Goal: Feedback & Contribution: Contribute content

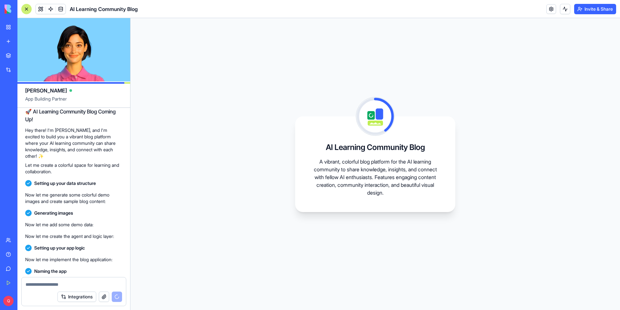
scroll to position [84, 0]
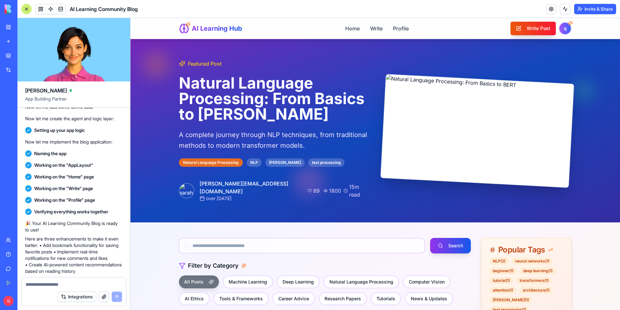
click at [546, 32] on button "Write Post" at bounding box center [534, 29] width 46 height 14
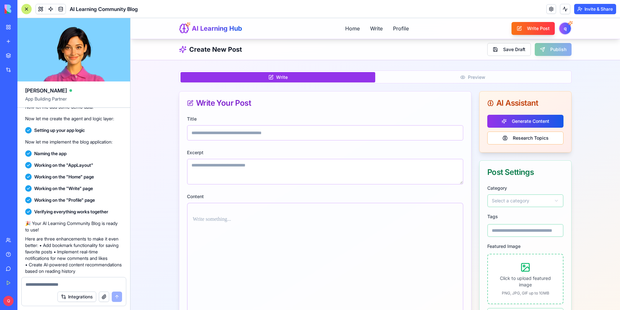
click at [539, 190] on div "Category Select a category" at bounding box center [525, 195] width 76 height 23
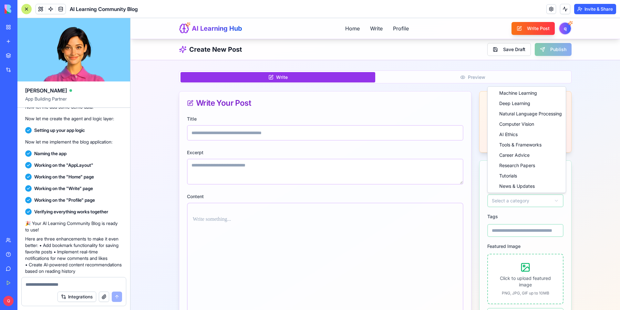
click at [537, 198] on html "AI Learning Hub Home Write Profile Write Post q Create New Post Save Draft Publ…" at bounding box center [375, 238] width 490 height 440
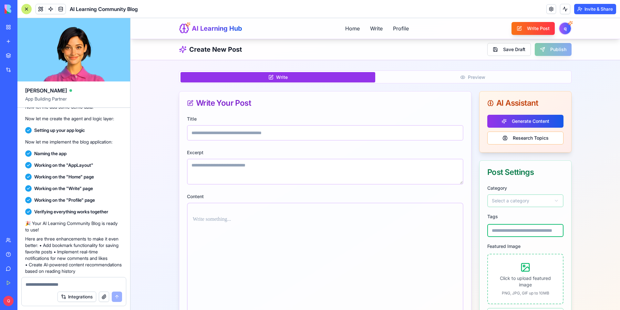
click at [527, 230] on input at bounding box center [525, 230] width 76 height 13
click at [532, 216] on div "Tags" at bounding box center [525, 224] width 76 height 25
click at [530, 29] on button "Write Post" at bounding box center [534, 29] width 46 height 14
click at [357, 29] on link "Home" at bounding box center [352, 28] width 15 height 8
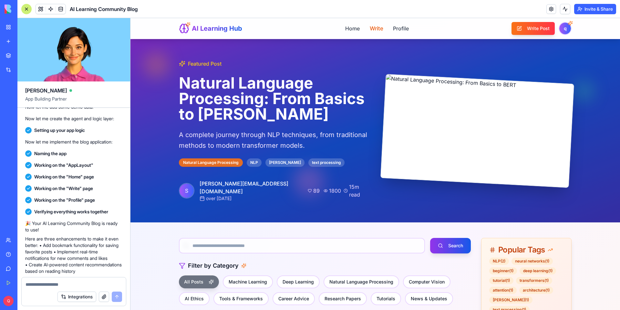
click at [374, 29] on link "Write" at bounding box center [376, 28] width 13 height 8
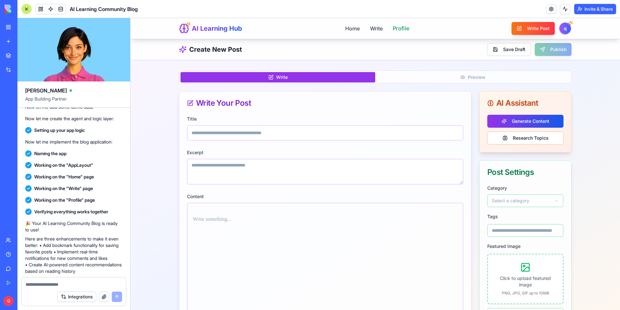
click at [396, 28] on link "Profile" at bounding box center [400, 28] width 16 height 8
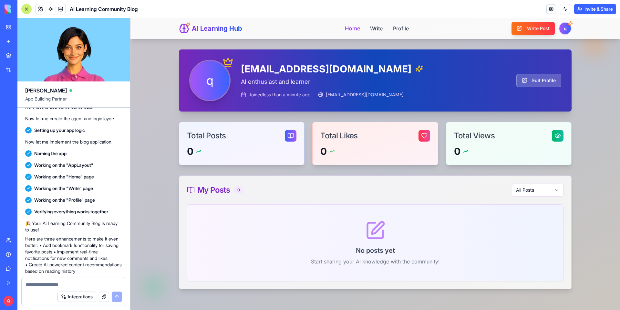
click at [358, 30] on link "Home" at bounding box center [352, 28] width 15 height 8
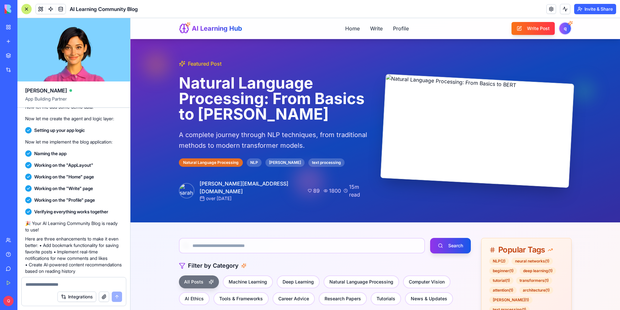
scroll to position [33, 0]
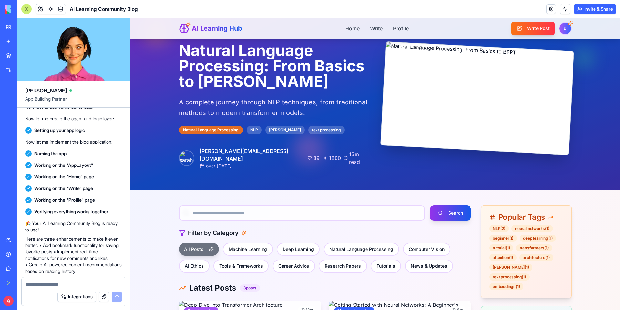
click at [138, 215] on div "Featured Post Natural Language Processing: From Basics to [PERSON_NAME] A compl…" at bounding box center [375, 233] width 490 height 454
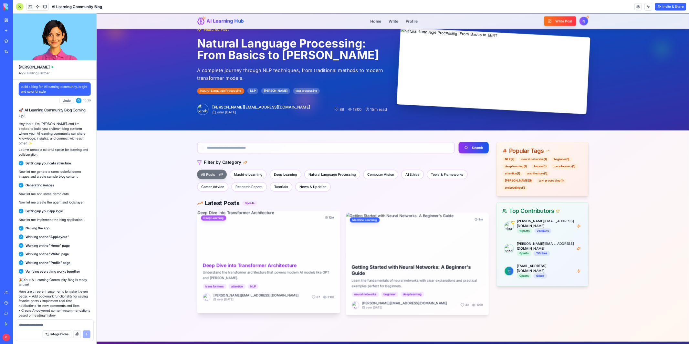
scroll to position [0, 0]
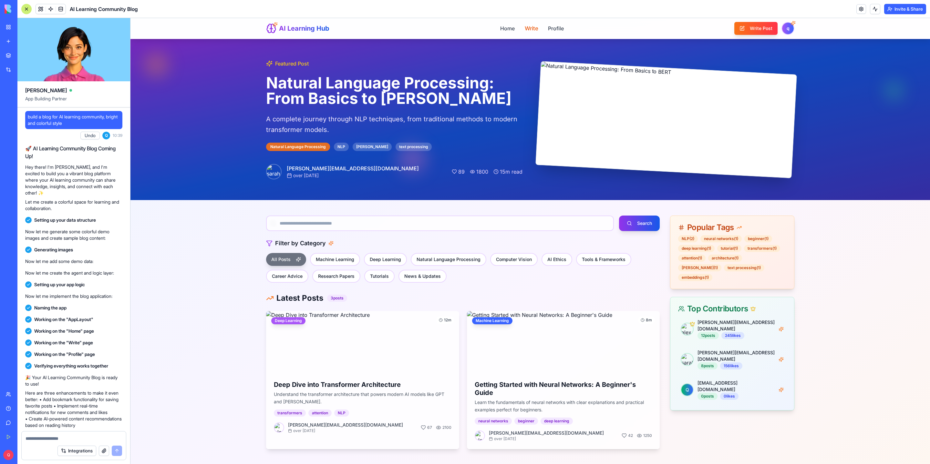
click at [529, 28] on link "Write" at bounding box center [531, 28] width 13 height 8
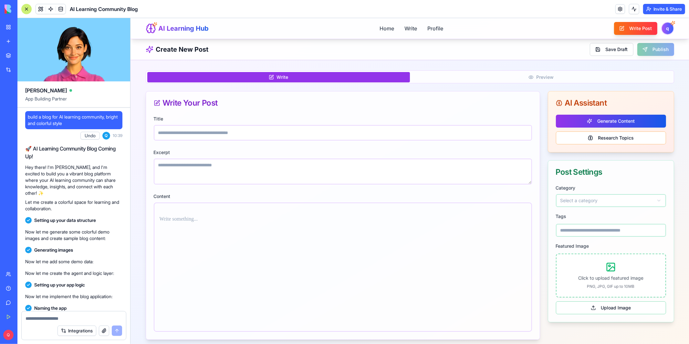
click at [534, 184] on div "Title Excerpt Content" at bounding box center [343, 226] width 394 height 225
click at [611, 121] on button "Generate Content" at bounding box center [611, 120] width 110 height 13
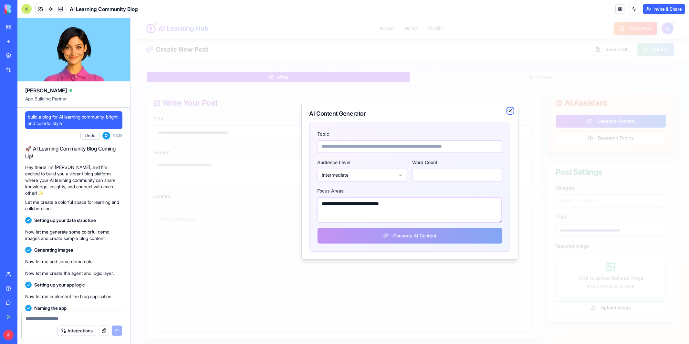
click at [508, 112] on icon "button" at bounding box center [509, 110] width 5 height 5
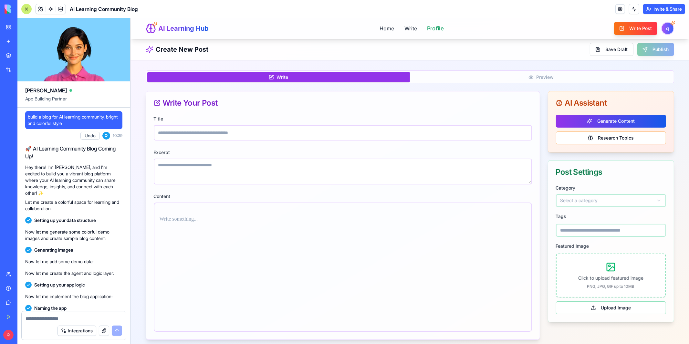
click at [432, 28] on link "Profile" at bounding box center [435, 28] width 16 height 8
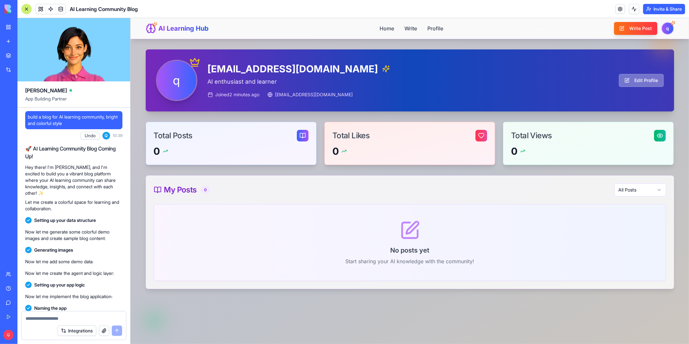
click at [620, 83] on button "Edit Profile" at bounding box center [641, 80] width 45 height 13
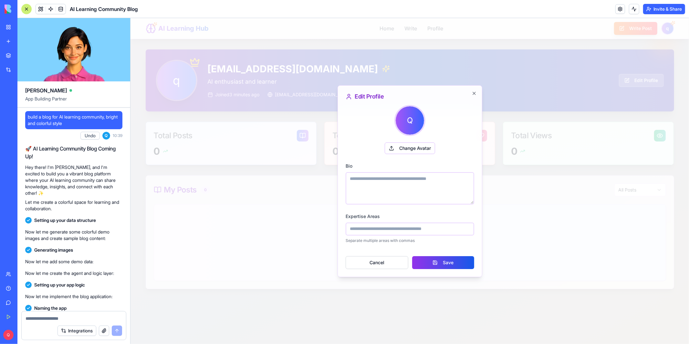
click at [387, 211] on div "Q Change Avatar Bio Expertise Areas Separate multiple areas with commas Cancel …" at bounding box center [409, 187] width 129 height 164
click at [474, 94] on icon "button" at bounding box center [474, 93] width 3 height 3
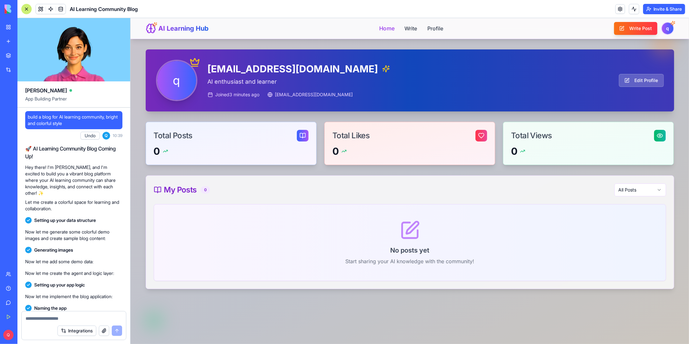
click at [391, 29] on link "Home" at bounding box center [386, 28] width 15 height 8
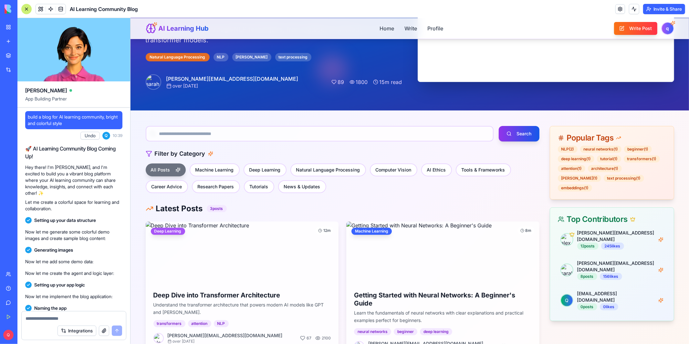
scroll to position [148, 0]
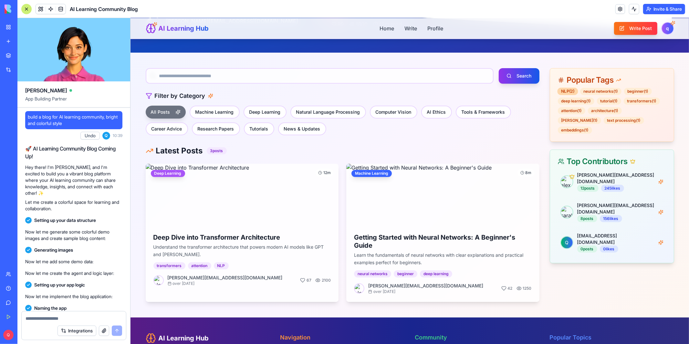
click at [570, 92] on div "NLP ( 2 )" at bounding box center [567, 90] width 21 height 7
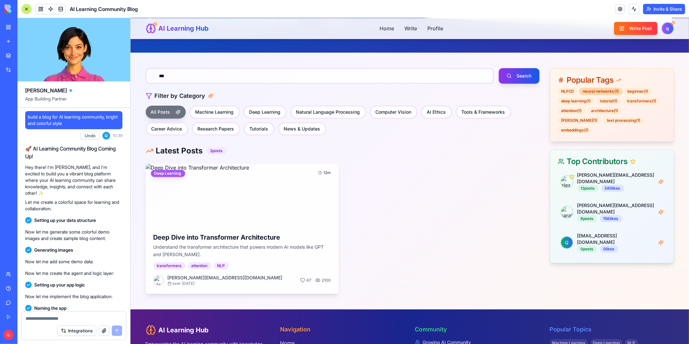
click at [594, 92] on div "neural networks ( 1 )" at bounding box center [600, 90] width 43 height 7
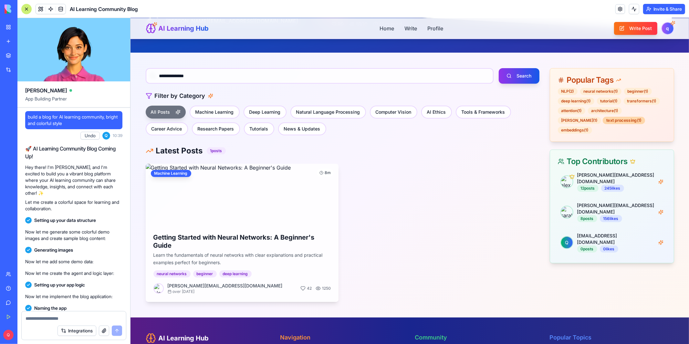
click at [602, 123] on div "text processing ( 1 )" at bounding box center [623, 119] width 42 height 7
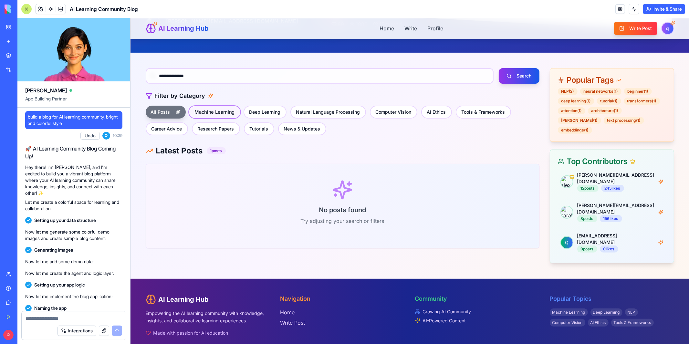
click at [221, 112] on button "Machine Learning" at bounding box center [214, 112] width 53 height 14
click at [254, 116] on button "Deep Learning" at bounding box center [264, 112] width 45 height 14
click at [160, 113] on button "All Posts" at bounding box center [160, 112] width 33 height 14
click at [190, 129] on button "Research Papers" at bounding box center [215, 129] width 50 height 14
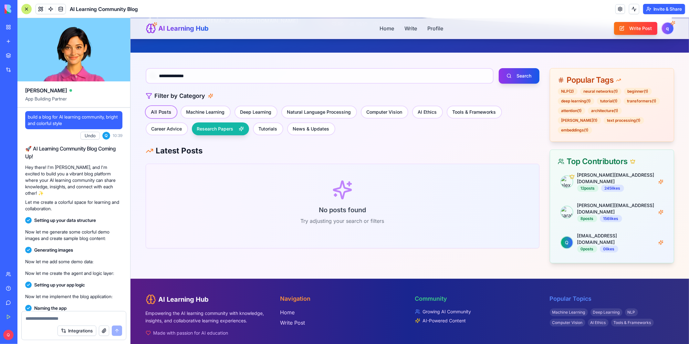
click at [159, 105] on button "All Posts" at bounding box center [160, 112] width 33 height 14
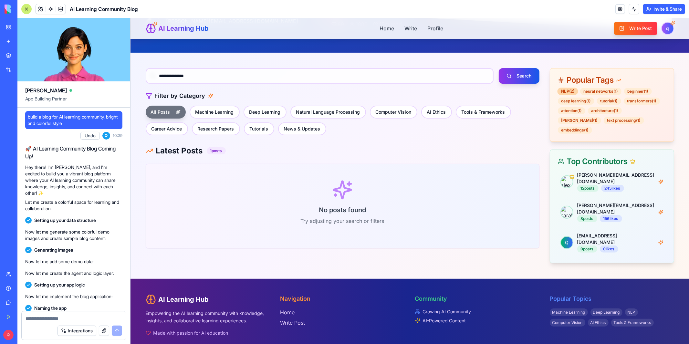
click at [570, 90] on div "NLP ( 2 )" at bounding box center [567, 90] width 21 height 7
type input "***"
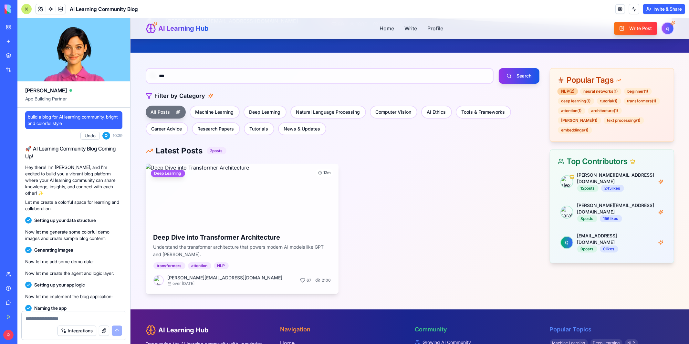
click at [570, 90] on div "NLP ( 2 )" at bounding box center [567, 90] width 21 height 7
click at [510, 137] on div "*** Search Filter by Category All Posts Machine Learning Deep Learning Natural …" at bounding box center [342, 181] width 394 height 226
click at [277, 127] on button "News & Updates" at bounding box center [302, 129] width 50 height 14
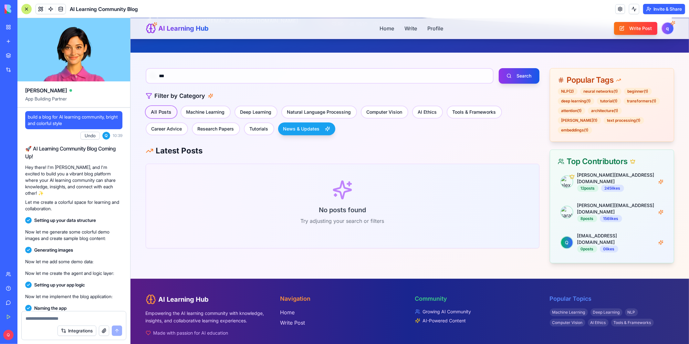
click at [163, 111] on button "All Posts" at bounding box center [160, 112] width 33 height 14
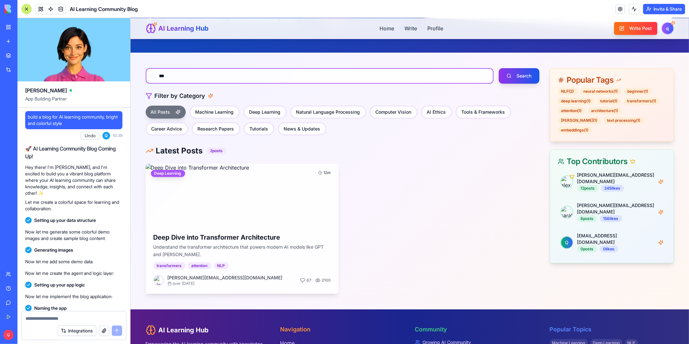
click at [352, 80] on input "***" at bounding box center [319, 76] width 348 height 16
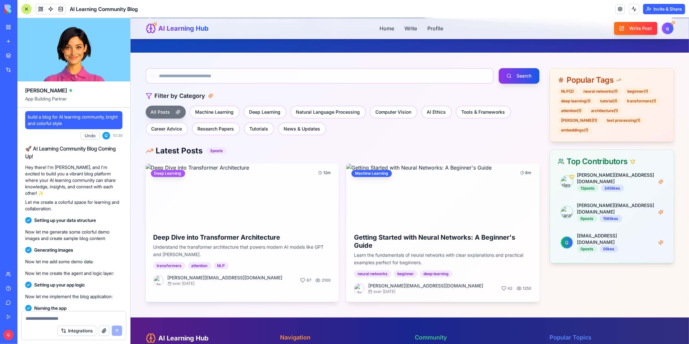
click at [360, 134] on div "All Posts Machine Learning Deep Learning Natural Language Processing Computer V…" at bounding box center [342, 120] width 394 height 30
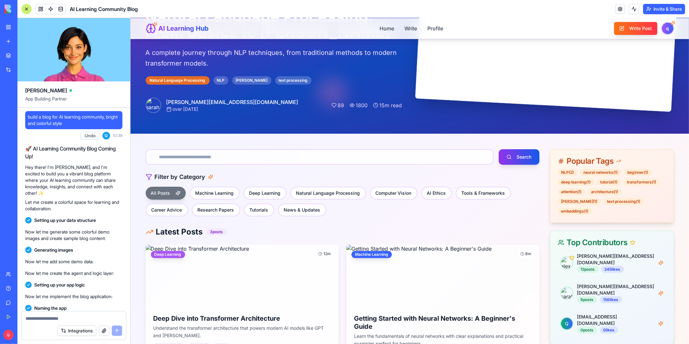
scroll to position [0, 0]
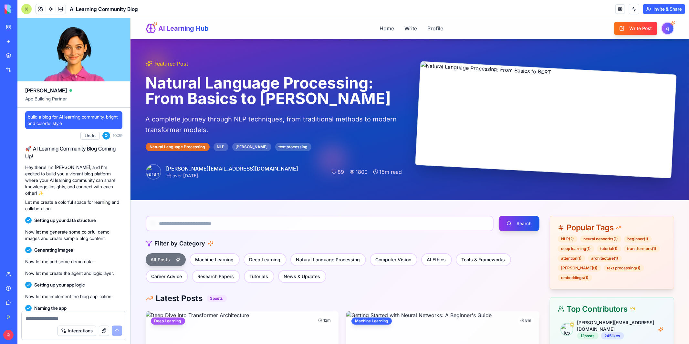
click at [344, 172] on span "89" at bounding box center [341, 172] width 6 height 8
click at [269, 141] on div "Featured Post Natural Language Processing: From Basics to [PERSON_NAME] A compl…" at bounding box center [273, 119] width 256 height 120
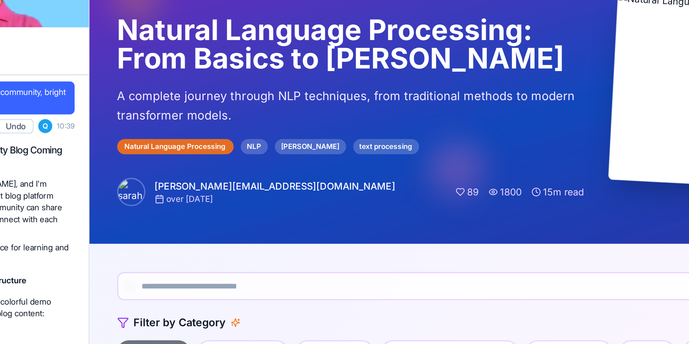
click at [171, 16] on p "A complete journey through NLP techniques, from traditional methods to modern t…" at bounding box center [232, 18] width 256 height 21
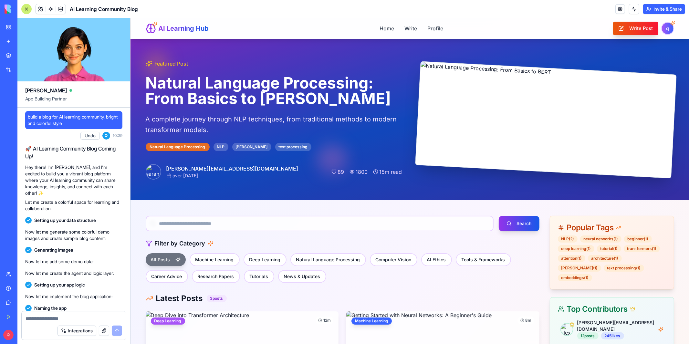
click at [620, 32] on button "Write Post" at bounding box center [635, 28] width 46 height 14
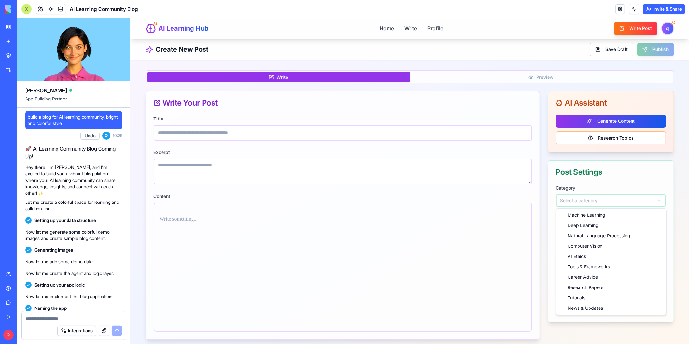
click at [595, 204] on html "AI Learning Hub Home Write Profile Write Post q Create New Post Save Draft Publ…" at bounding box center [409, 241] width 558 height 447
click at [597, 179] on html "AI Learning Hub Home Write Profile Write Post q Create New Post Save Draft Publ…" at bounding box center [409, 241] width 558 height 447
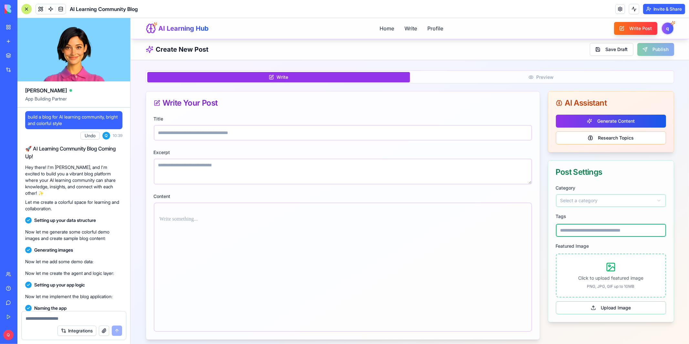
click at [585, 231] on input at bounding box center [611, 230] width 110 height 13
click at [579, 220] on div "Tags" at bounding box center [611, 224] width 110 height 25
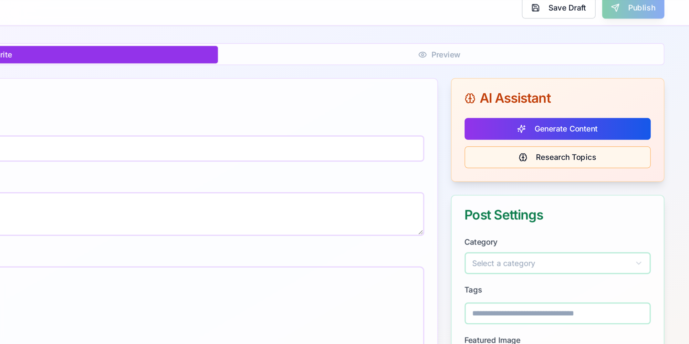
click at [231, 76] on button "Research Topics" at bounding box center [226, 74] width 110 height 13
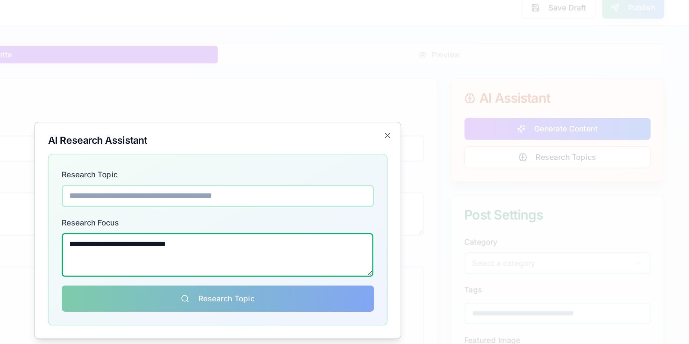
click at [3, 123] on textarea "**********" at bounding box center [25, 133] width 185 height 26
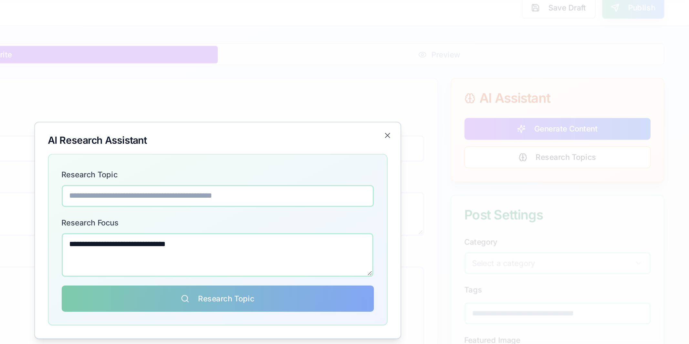
click at [23, 109] on div "**********" at bounding box center [25, 127] width 185 height 36
click at [127, 63] on icon "button" at bounding box center [125, 61] width 3 height 3
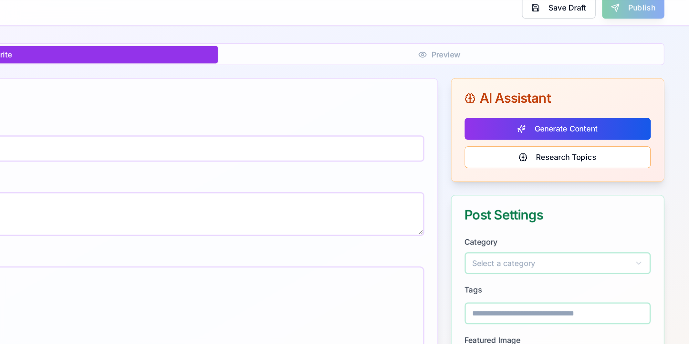
click at [225, 26] on div "Write Preview Write Your Post Title Excerpt Content AI Assistant Generate Conte…" at bounding box center [25, 141] width 528 height 269
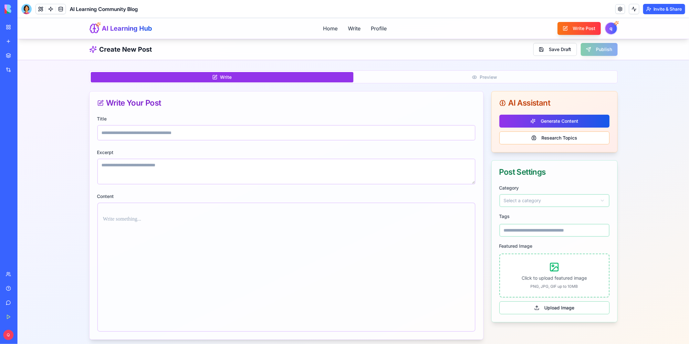
click at [601, 47] on div "Save Draft Publish" at bounding box center [575, 49] width 84 height 13
click at [538, 122] on button "Generate Content" at bounding box center [554, 120] width 110 height 13
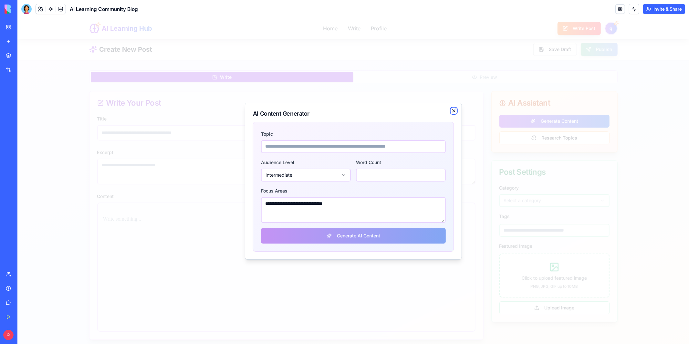
click at [456, 113] on icon "button" at bounding box center [453, 110] width 5 height 5
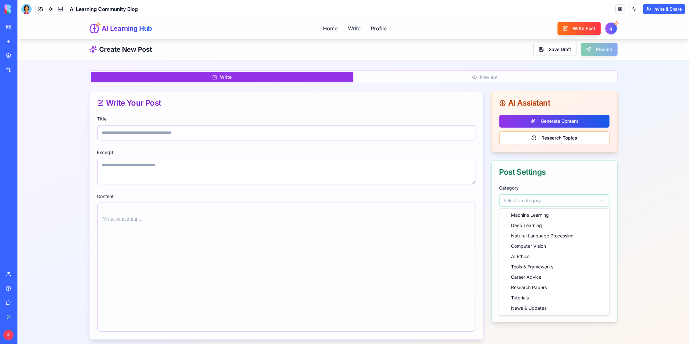
click at [550, 201] on html "AI Learning Hub Home Write Profile Write Post q Create New Post Save Draft Publ…" at bounding box center [353, 241] width 672 height 447
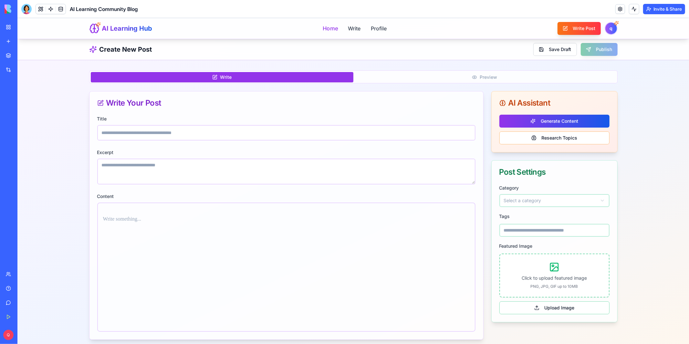
click at [337, 30] on nav "Home Write Profile" at bounding box center [355, 28] width 64 height 8
click at [333, 30] on link "Home" at bounding box center [329, 28] width 15 height 8
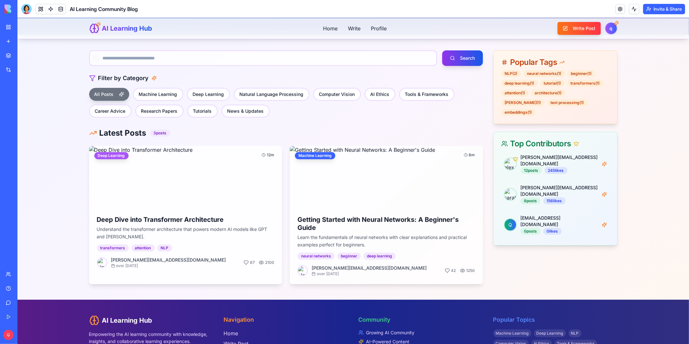
scroll to position [180, 0]
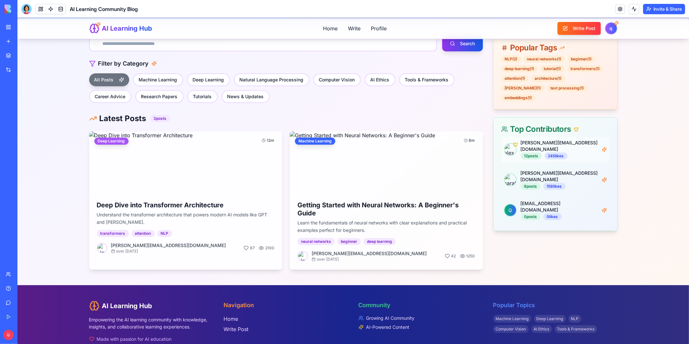
click at [508, 143] on img at bounding box center [510, 149] width 12 height 12
click at [549, 152] on div "245 likes" at bounding box center [555, 155] width 23 height 7
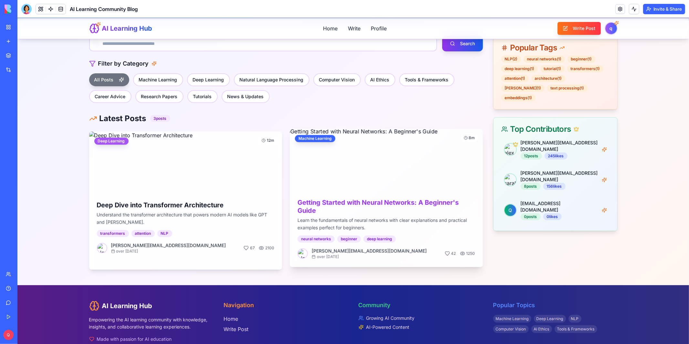
click at [437, 202] on h3 "Getting Started with Neural Networks: A Beginner's Guide" at bounding box center [386, 206] width 178 height 16
click at [435, 205] on h3 "Getting Started with Neural Networks: A Beginner's Guide" at bounding box center [386, 206] width 178 height 16
click at [324, 205] on h3 "Getting Started with Neural Networks: A Beginner's Guide" at bounding box center [386, 206] width 178 height 16
click at [330, 149] on img at bounding box center [386, 159] width 203 height 65
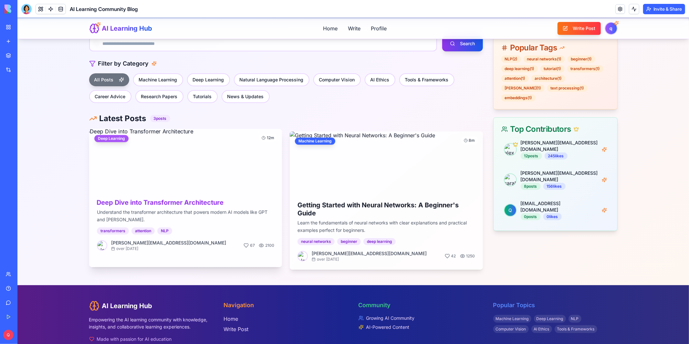
click at [229, 162] on img at bounding box center [185, 159] width 203 height 65
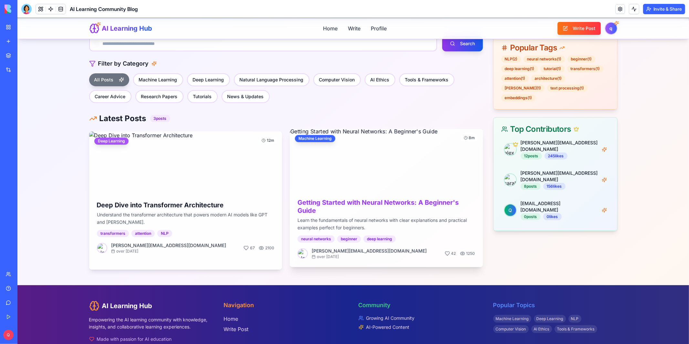
click at [379, 163] on img at bounding box center [386, 159] width 203 height 65
click at [369, 203] on h3 "Getting Started with Neural Networks: A Beginner's Guide" at bounding box center [386, 206] width 178 height 16
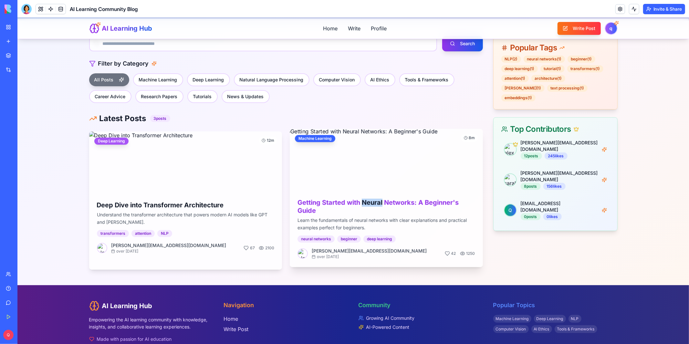
click at [369, 203] on h3 "Getting Started with Neural Networks: A Beginner's Guide" at bounding box center [386, 206] width 178 height 16
click at [338, 148] on img at bounding box center [386, 159] width 203 height 65
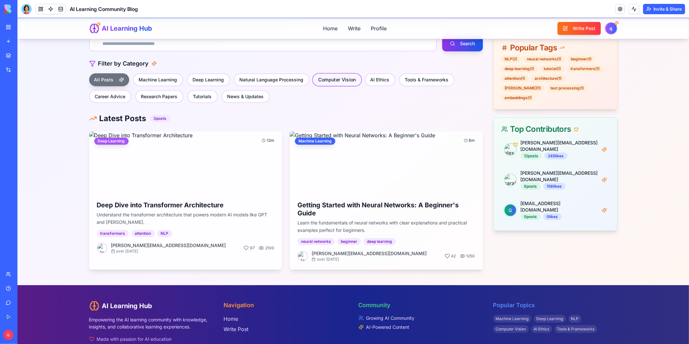
click at [320, 82] on button "Computer Vision" at bounding box center [337, 80] width 50 height 14
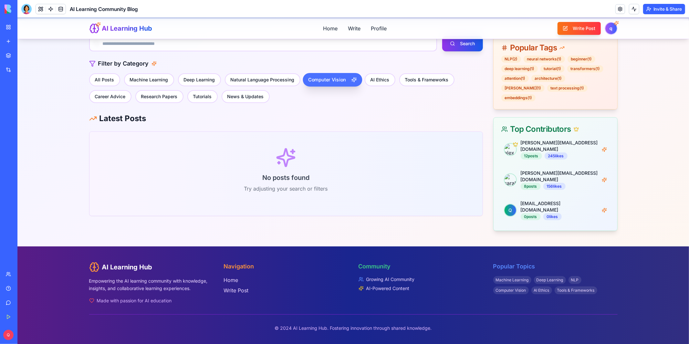
scroll to position [167, 0]
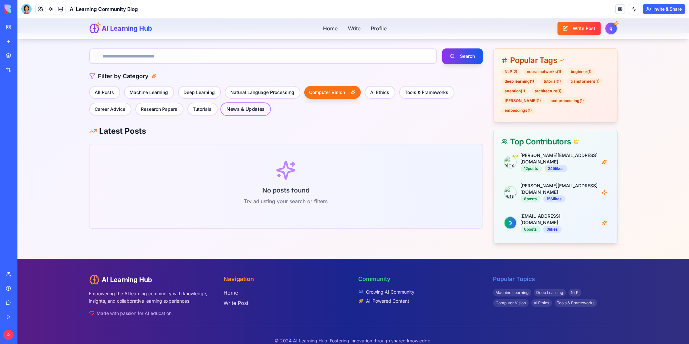
click at [220, 114] on button "News & Updates" at bounding box center [245, 109] width 50 height 14
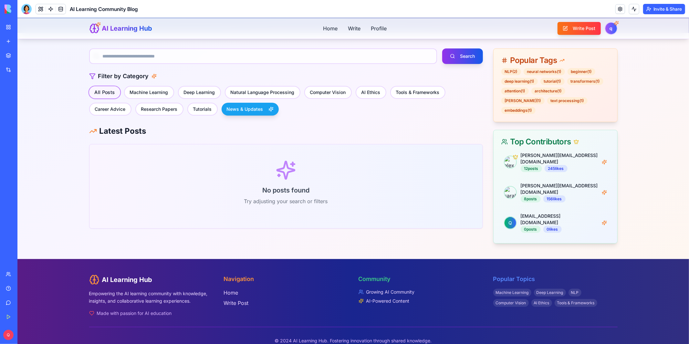
click at [99, 92] on button "All Posts" at bounding box center [104, 92] width 33 height 14
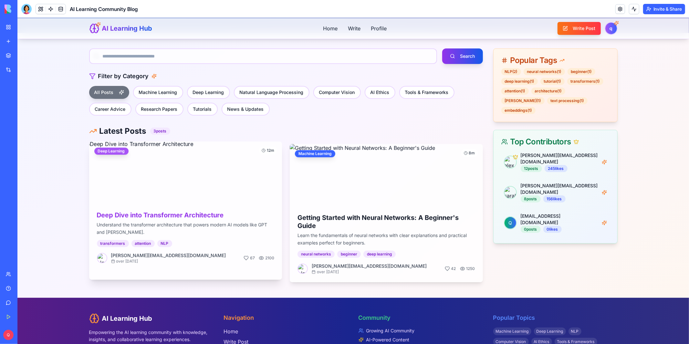
click at [228, 193] on img at bounding box center [185, 172] width 203 height 65
click at [193, 162] on img at bounding box center [185, 172] width 203 height 65
click at [270, 151] on span "12 m" at bounding box center [269, 150] width 7 height 5
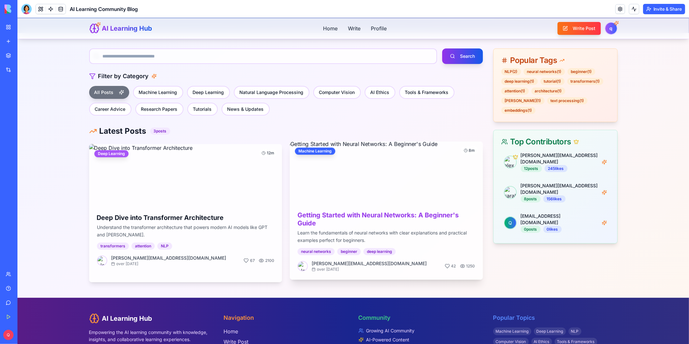
click at [347, 158] on img at bounding box center [386, 172] width 203 height 65
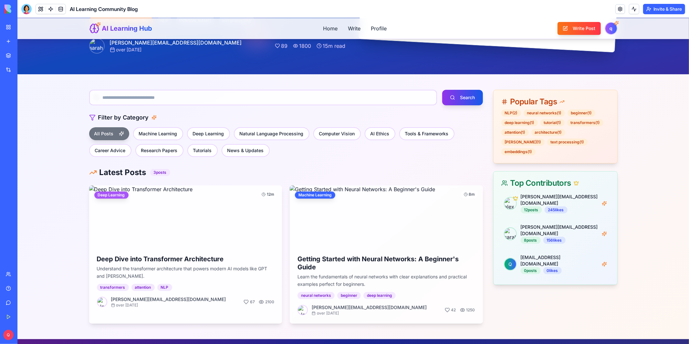
scroll to position [0, 0]
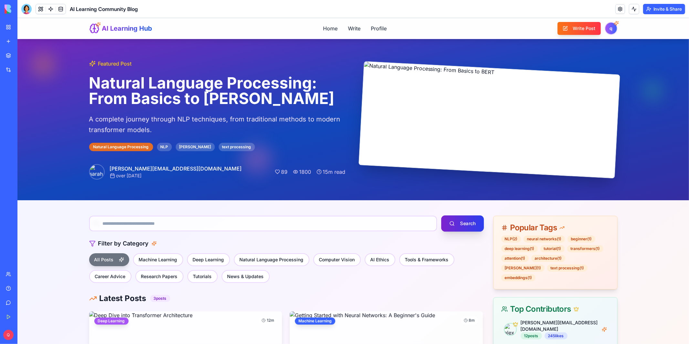
click at [457, 227] on button "Search" at bounding box center [462, 223] width 43 height 16
click at [200, 172] on div "sarah.student@ailearn.com over 1 year ago 89 1800 15 m read" at bounding box center [217, 169] width 256 height 21
click at [218, 148] on div "text processing" at bounding box center [236, 146] width 36 height 8
click at [157, 148] on div "NLP" at bounding box center [164, 146] width 15 height 8
click at [326, 29] on link "Home" at bounding box center [329, 28] width 15 height 8
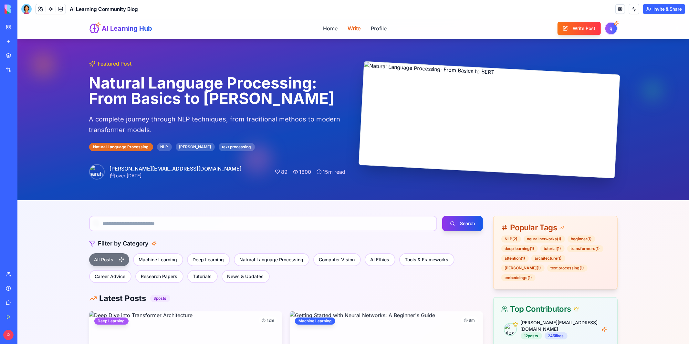
click at [353, 27] on link "Write" at bounding box center [353, 28] width 13 height 8
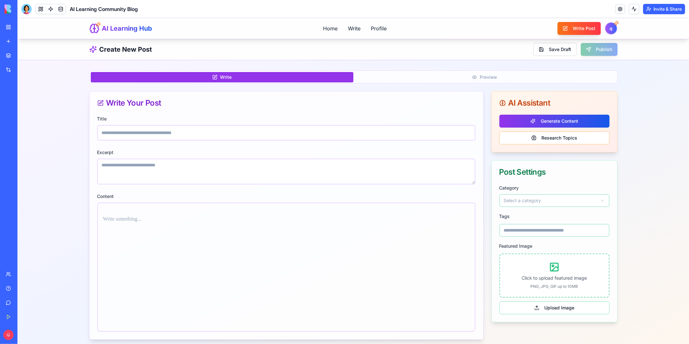
click at [367, 143] on div "Title Excerpt Content" at bounding box center [286, 226] width 394 height 225
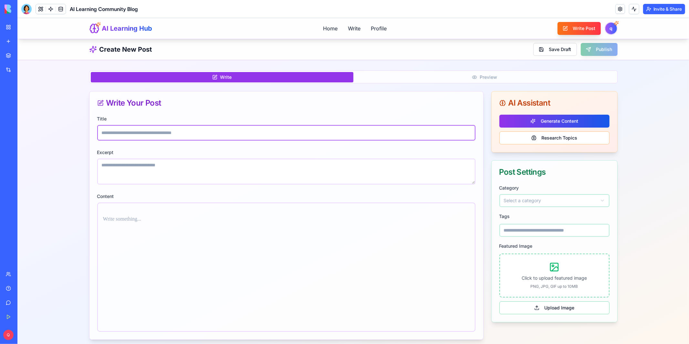
click at [363, 134] on input "Title" at bounding box center [286, 133] width 378 height 16
type input "*****"
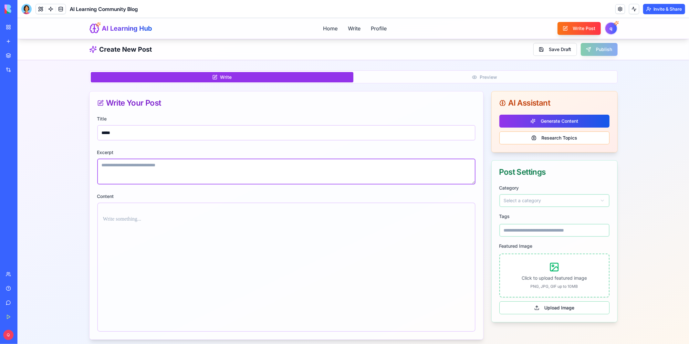
click at [339, 167] on textarea "Excerpt" at bounding box center [286, 171] width 378 height 26
type textarea "**********"
click at [310, 235] on div at bounding box center [286, 266] width 378 height 129
click at [306, 235] on div at bounding box center [286, 266] width 378 height 129
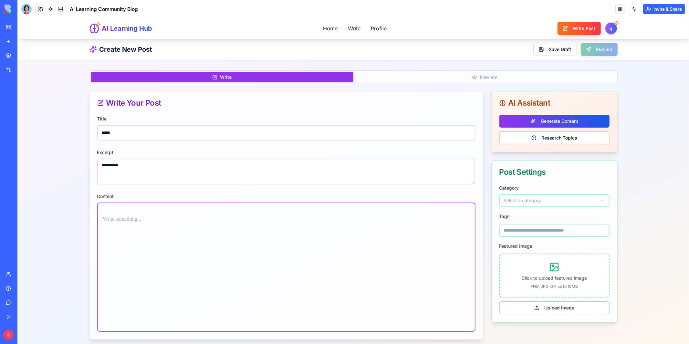
click at [154, 217] on p at bounding box center [286, 218] width 367 height 9
click at [179, 232] on div "*********" at bounding box center [286, 227] width 367 height 39
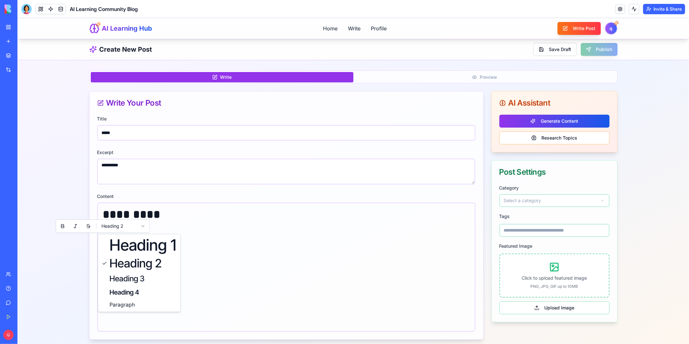
click at [142, 225] on html "**********" at bounding box center [353, 241] width 672 height 447
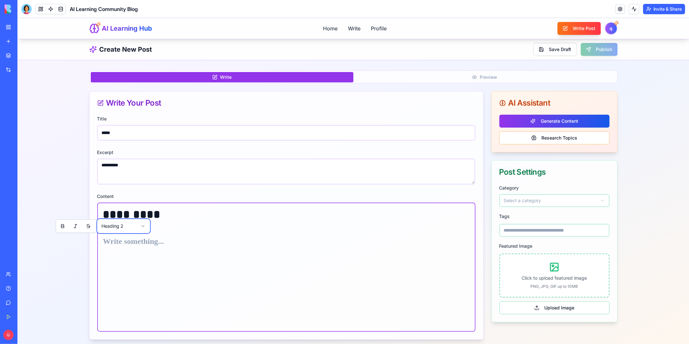
click at [142, 225] on html "**********" at bounding box center [353, 241] width 672 height 447
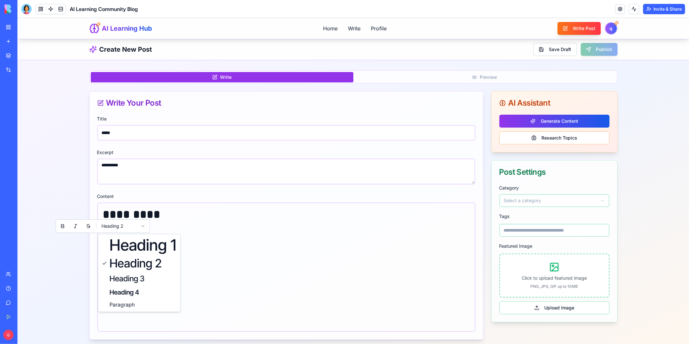
click at [142, 225] on html "**********" at bounding box center [353, 241] width 672 height 447
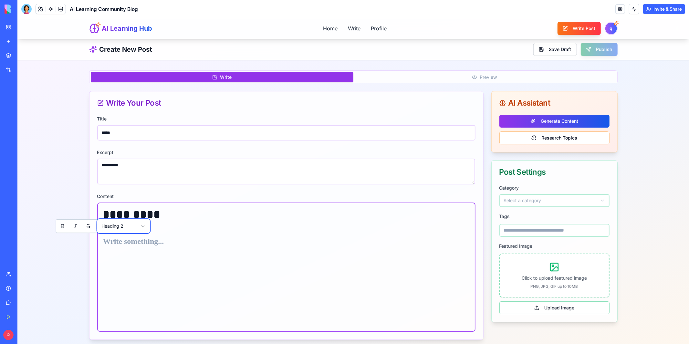
click at [175, 227] on html "**********" at bounding box center [353, 241] width 672 height 447
click at [167, 245] on h2 at bounding box center [286, 241] width 367 height 10
click at [171, 211] on h1 "*********" at bounding box center [286, 214] width 367 height 13
click at [170, 223] on div "*********" at bounding box center [286, 227] width 367 height 39
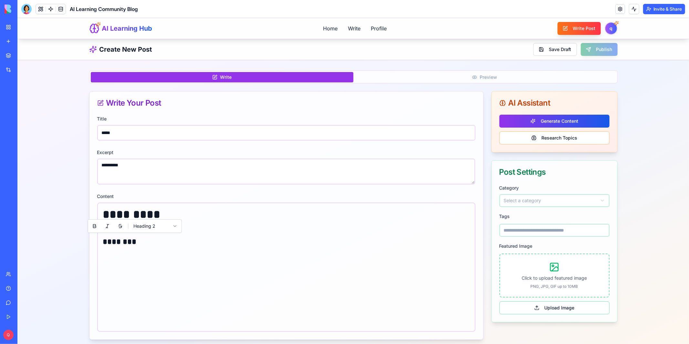
click at [174, 273] on div "********* ******** Heading 2" at bounding box center [286, 266] width 378 height 129
click at [609, 47] on div "Save Draft Publish" at bounding box center [575, 49] width 84 height 13
click at [365, 198] on div "Content ********* ********" at bounding box center [286, 262] width 378 height 140
click at [476, 84] on div "**********" at bounding box center [353, 204] width 528 height 269
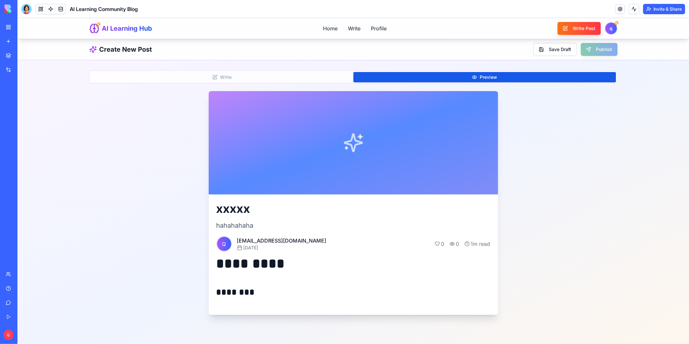
click at [479, 78] on button "Preview" at bounding box center [484, 77] width 263 height 10
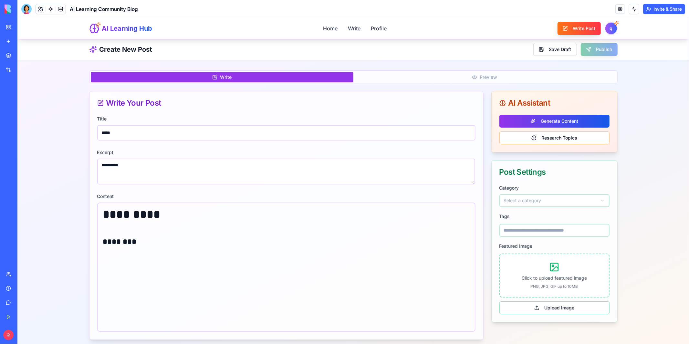
click at [265, 79] on button "Write" at bounding box center [221, 77] width 263 height 10
click at [601, 48] on div "Save Draft Publish" at bounding box center [575, 49] width 84 height 13
click at [568, 51] on button "Save Draft" at bounding box center [555, 49] width 44 height 13
click at [597, 47] on div "Save Draft Publish" at bounding box center [575, 49] width 84 height 13
click at [332, 28] on link "Home" at bounding box center [329, 28] width 15 height 8
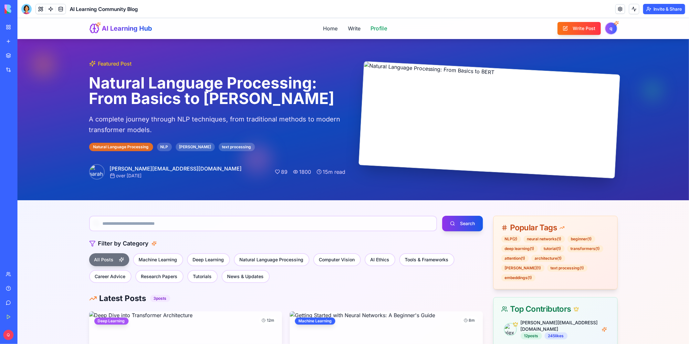
click at [372, 26] on link "Profile" at bounding box center [378, 28] width 16 height 8
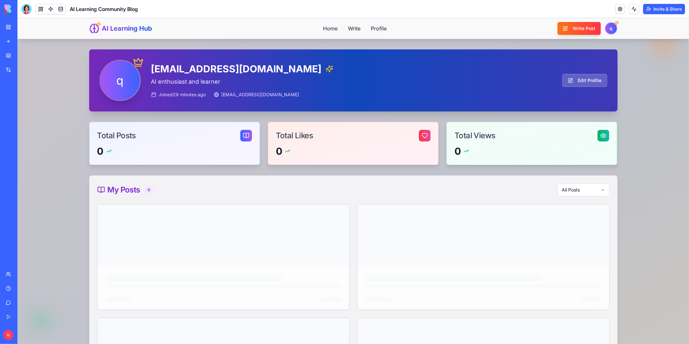
click at [335, 167] on div at bounding box center [353, 181] width 672 height 326
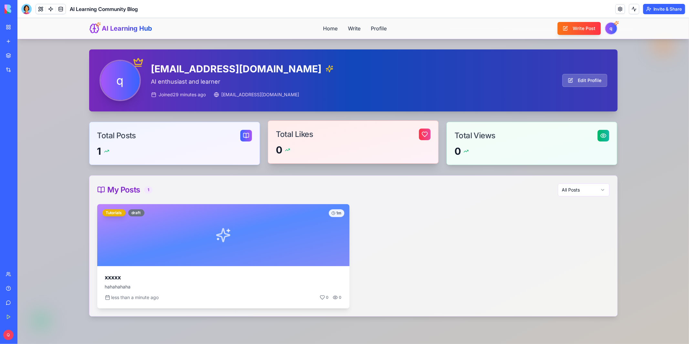
click at [334, 141] on div "Total Likes" at bounding box center [353, 131] width 170 height 23
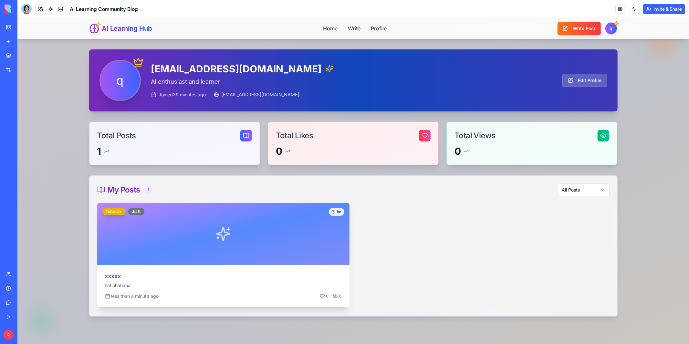
click at [214, 285] on p "hahahahaha" at bounding box center [223, 285] width 237 height 7
click at [192, 253] on div at bounding box center [223, 234] width 252 height 62
click at [322, 217] on div at bounding box center [223, 234] width 252 height 62
click at [146, 271] on div "xxxxx hahahahaha" at bounding box center [223, 279] width 252 height 28
click at [107, 283] on p "hahahahaha" at bounding box center [223, 285] width 237 height 7
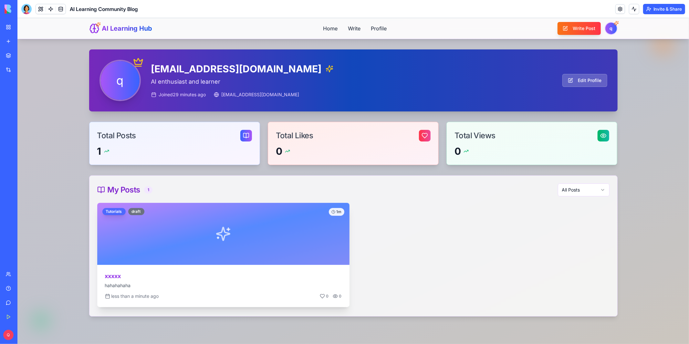
click at [115, 210] on div "Tutorials" at bounding box center [113, 211] width 23 height 7
click at [135, 212] on div "draft" at bounding box center [136, 211] width 16 height 7
click at [222, 251] on div at bounding box center [223, 234] width 252 height 62
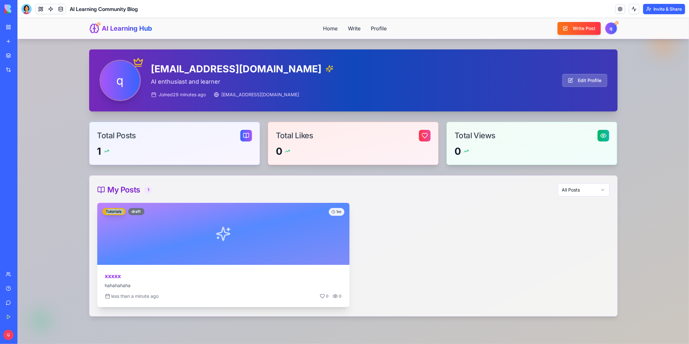
click at [222, 251] on div at bounding box center [223, 234] width 252 height 62
click at [234, 305] on div "less than a minute ago 0 0" at bounding box center [223, 300] width 252 height 14
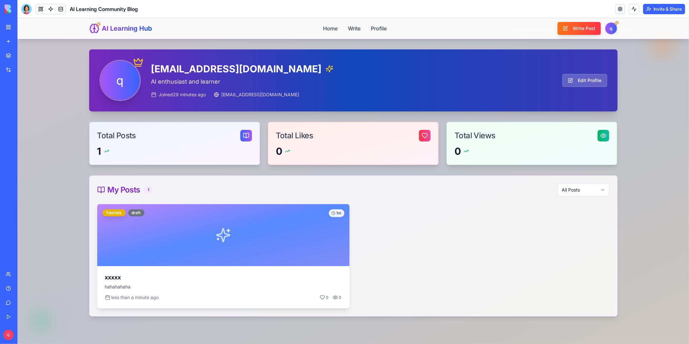
click at [288, 188] on div "My Posts 1 All Posts" at bounding box center [353, 189] width 512 height 13
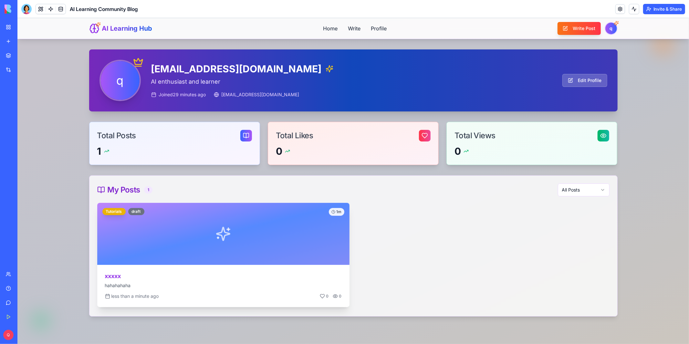
click at [156, 266] on div "xxxxx hahahahaha" at bounding box center [223, 279] width 252 height 28
click at [140, 265] on div "xxxxx hahahahaha" at bounding box center [223, 279] width 252 height 28
click at [126, 281] on div "xxxxx hahahahaha" at bounding box center [223, 279] width 252 height 28
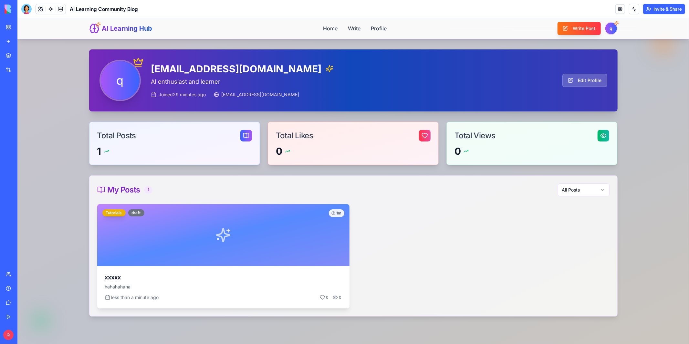
click at [9, 30] on link "My Workspace" at bounding box center [15, 27] width 26 height 13
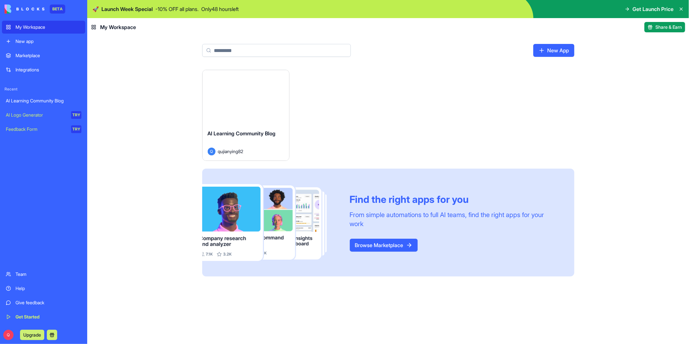
click at [73, 98] on div "AI Learning Community Blog" at bounding box center [44, 101] width 76 height 6
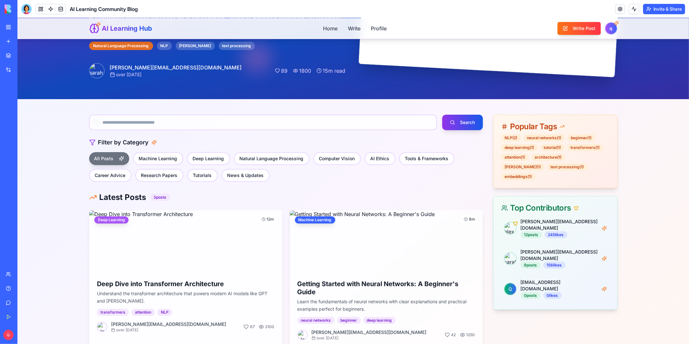
scroll to position [221, 0]
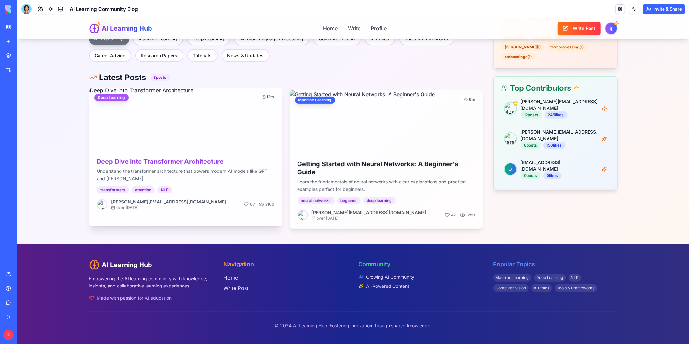
click at [173, 137] on img at bounding box center [185, 118] width 203 height 65
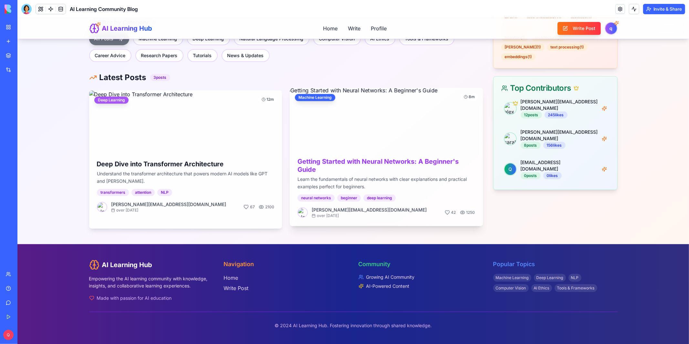
click at [297, 173] on h3 "Getting Started with Neural Networks: A Beginner's Guide" at bounding box center [386, 165] width 178 height 16
click at [317, 161] on h3 "Getting Started with Neural Networks: A Beginner's Guide" at bounding box center [386, 165] width 178 height 16
click at [335, 103] on img at bounding box center [386, 118] width 203 height 65
click at [362, 116] on img at bounding box center [386, 118] width 203 height 65
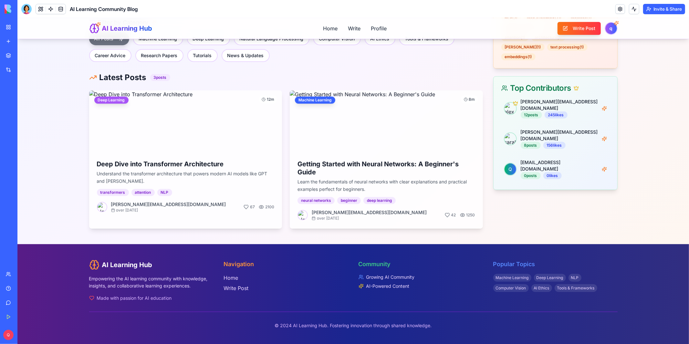
click at [499, 96] on div "alex.researcher@ailearn.com 12 posts 245 likes sarah.student@ailearn.com 8 post…" at bounding box center [555, 143] width 124 height 94
click at [517, 96] on div "alex.researcher@ailearn.com 12 posts 245 likes" at bounding box center [555, 108] width 108 height 25
click at [529, 84] on div "Top Contributors" at bounding box center [555, 88] width 108 height 8
click at [529, 98] on p "[PERSON_NAME][EMAIL_ADDRESS][DOMAIN_NAME]" at bounding box center [558, 104] width 77 height 13
click at [530, 129] on p "[PERSON_NAME][EMAIL_ADDRESS][DOMAIN_NAME]" at bounding box center [558, 135] width 77 height 13
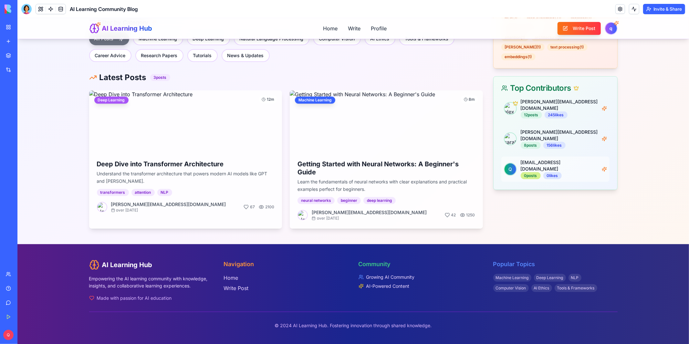
click at [538, 172] on div "0 posts" at bounding box center [530, 175] width 20 height 7
click at [554, 156] on div "Q qujianying82@126.com 0 posts 0 likes" at bounding box center [555, 168] width 108 height 25
click at [514, 163] on span "Q" at bounding box center [510, 169] width 12 height 12
click at [532, 172] on div "0 posts" at bounding box center [530, 175] width 20 height 7
click at [517, 156] on div "Q qujianying82@126.com 0 posts 0 likes" at bounding box center [555, 168] width 108 height 25
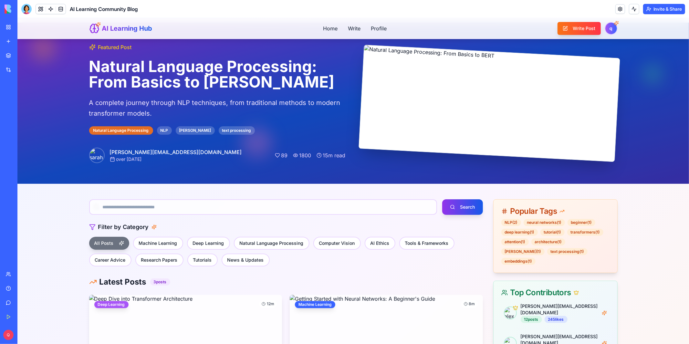
scroll to position [0, 0]
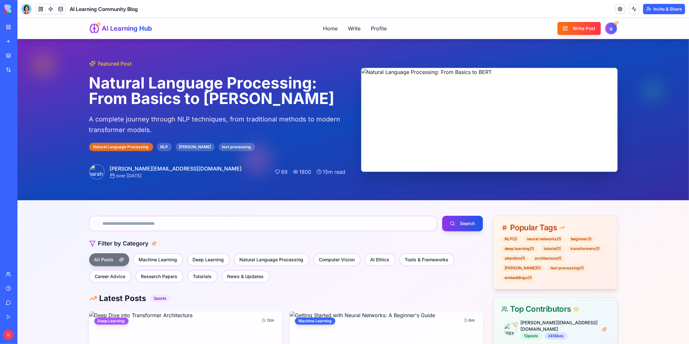
click at [443, 167] on img at bounding box center [489, 119] width 256 height 103
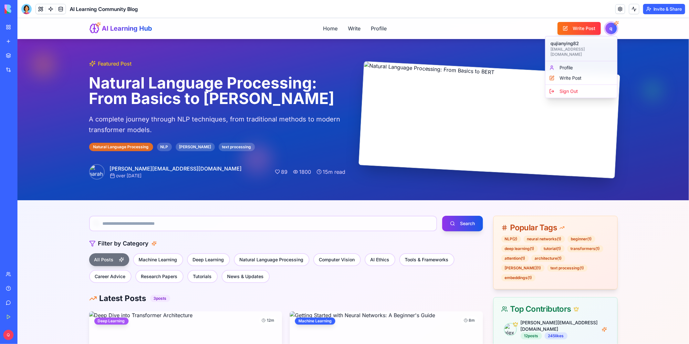
click at [608, 30] on html "AI Learning Hub Home Write Profile Write Post q Featured Post Natural Language …" at bounding box center [353, 291] width 672 height 547
click at [540, 214] on html "AI Learning Hub Home Write Profile Write Post q Featured Post Natural Language …" at bounding box center [353, 291] width 672 height 547
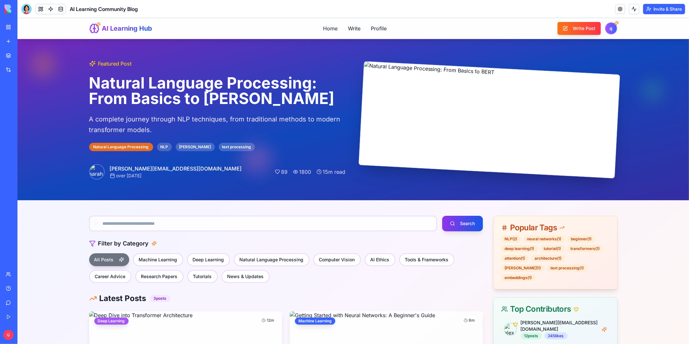
click at [543, 205] on div "Search Filter by Category All Posts Machine Learning Deep Learning Natural Lang…" at bounding box center [352, 332] width 549 height 265
